Goal: Task Accomplishment & Management: Manage account settings

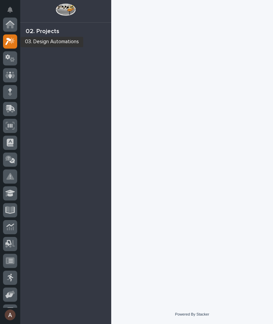
scroll to position [17, 0]
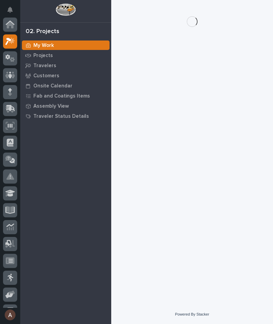
scroll to position [17, 0]
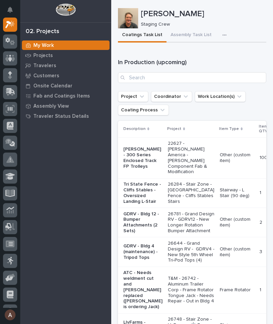
click at [224, 31] on button "button" at bounding box center [225, 34] width 15 height 13
click at [219, 52] on span "Staging Task List" at bounding box center [203, 53] width 36 height 6
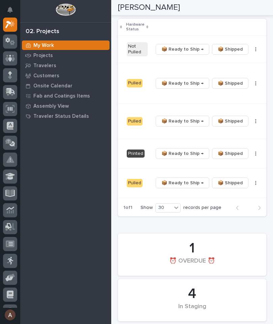
scroll to position [0, 203]
click at [190, 149] on span "📦 Ready to Ship →" at bounding box center [183, 153] width 42 height 8
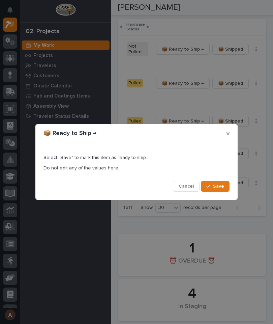
click at [222, 187] on span "Save" at bounding box center [218, 186] width 11 height 6
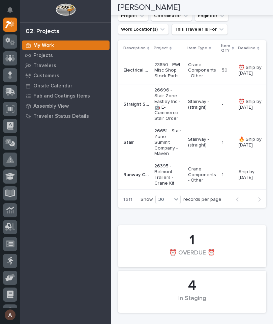
scroll to position [184, 0]
click at [140, 72] on p "Electrical Box Collectors" at bounding box center [136, 69] width 27 height 7
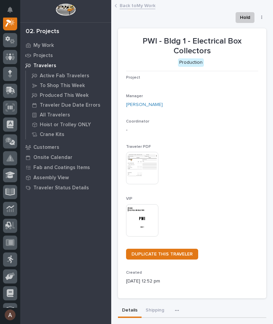
scroll to position [17, 0]
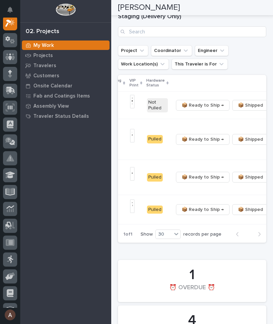
scroll to position [0, 191]
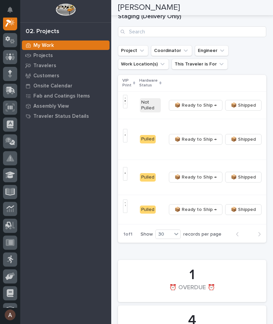
click at [202, 107] on span "📦 Ready to Ship →" at bounding box center [196, 105] width 42 height 8
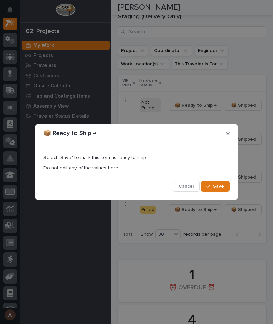
click at [223, 188] on span "Save" at bounding box center [218, 186] width 11 height 6
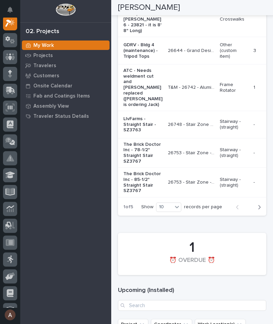
scroll to position [995, 0]
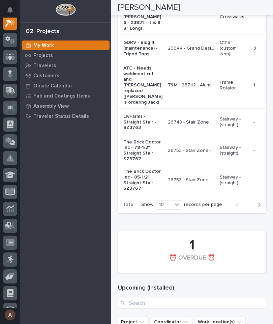
click at [259, 208] on icon "button" at bounding box center [259, 205] width 3 height 6
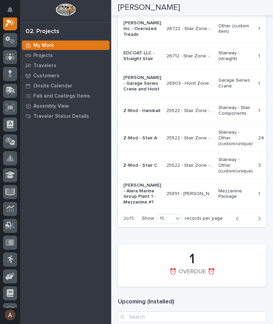
scroll to position [942, 0]
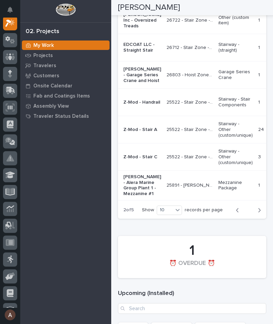
click at [260, 213] on icon "button" at bounding box center [259, 210] width 3 height 6
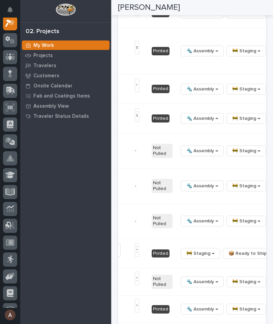
scroll to position [0, 269]
click at [269, 121] on button "button" at bounding box center [273, 118] width 9 height 5
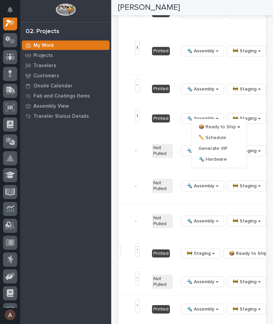
click at [232, 165] on button "🔩 Hardware" at bounding box center [220, 159] width 50 height 11
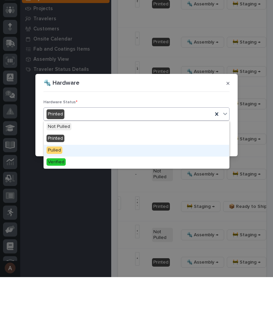
click at [99, 192] on div "Pulled" at bounding box center [136, 198] width 185 height 12
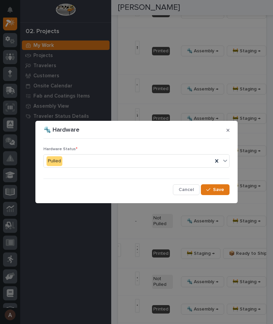
click at [222, 187] on span "Save" at bounding box center [218, 189] width 11 height 6
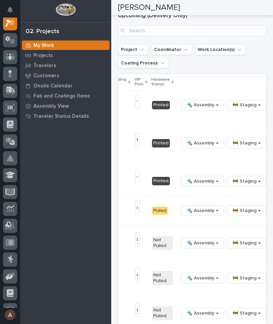
click at [273, 145] on icon "button" at bounding box center [273, 143] width 1 height 4
click at [230, 192] on button "🔩 Hardware" at bounding box center [220, 186] width 50 height 11
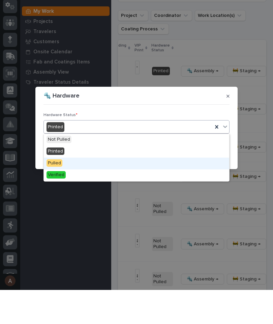
click at [100, 192] on div "Pulled" at bounding box center [136, 198] width 185 height 12
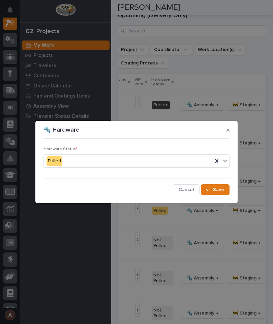
click at [225, 192] on button "Save" at bounding box center [215, 189] width 29 height 11
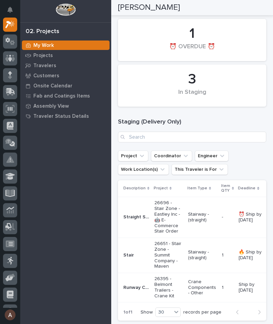
scroll to position [45, 0]
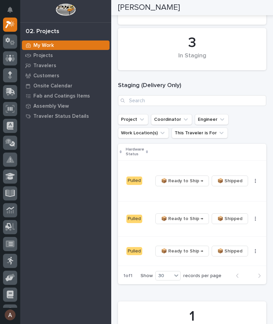
scroll to position [0, 203]
click at [184, 180] on span "📦 Ready to Ship →" at bounding box center [183, 181] width 42 height 8
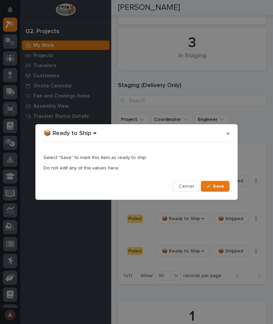
click at [219, 182] on button "Save" at bounding box center [215, 186] width 29 height 11
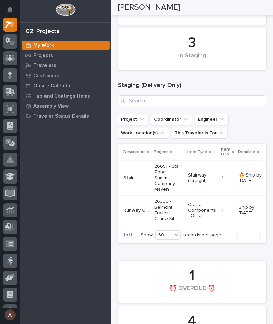
scroll to position [0, 0]
click at [130, 177] on p "Stair" at bounding box center [129, 177] width 12 height 7
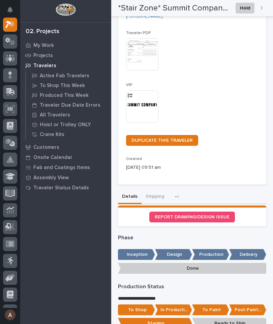
scroll to position [120, 0]
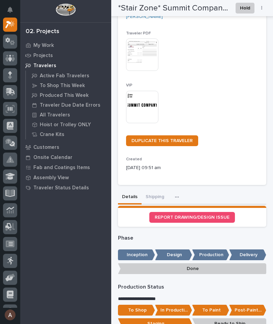
click at [154, 190] on button "Shipping" at bounding box center [155, 197] width 27 height 14
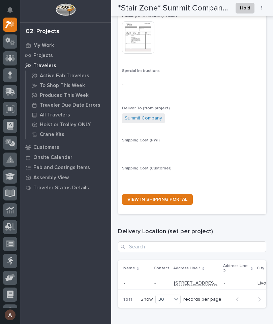
scroll to position [392, 0]
click at [172, 194] on link "VIEW IN SHIPPING PORTAL" at bounding box center [157, 199] width 71 height 11
